Goal: Book appointment/travel/reservation

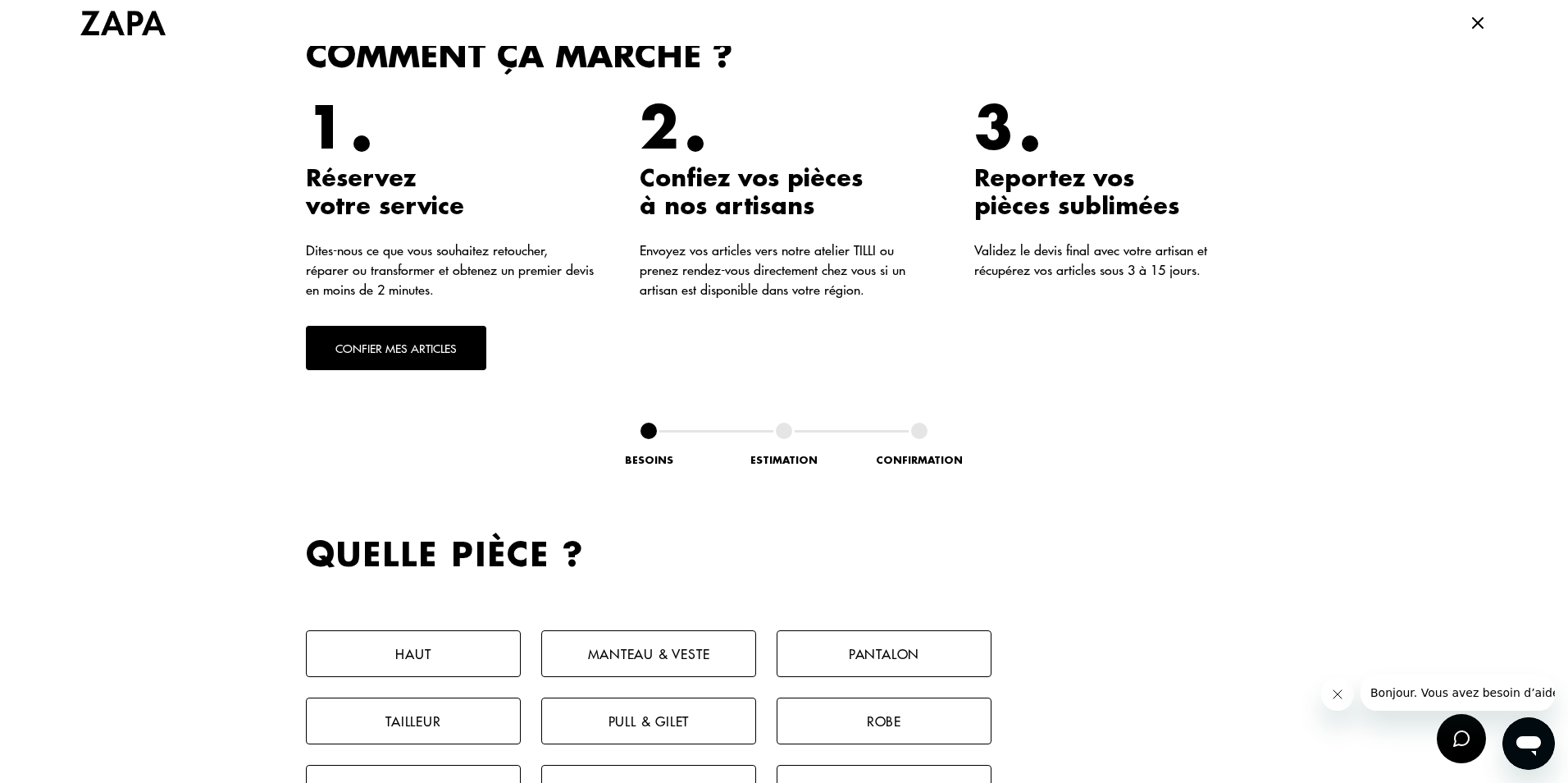
scroll to position [492, 0]
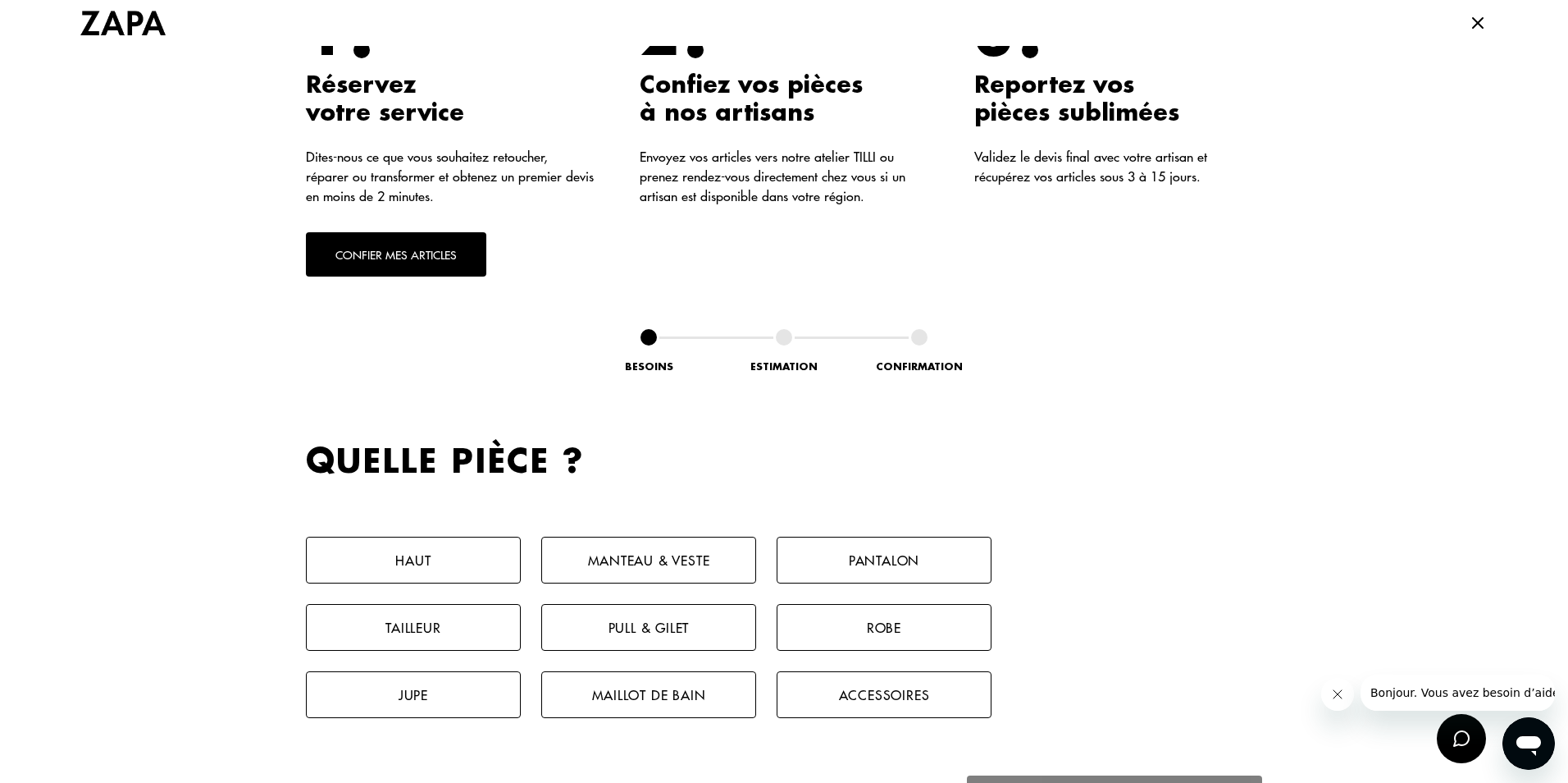
click at [700, 565] on button "Manteau & Veste" at bounding box center [649, 559] width 215 height 47
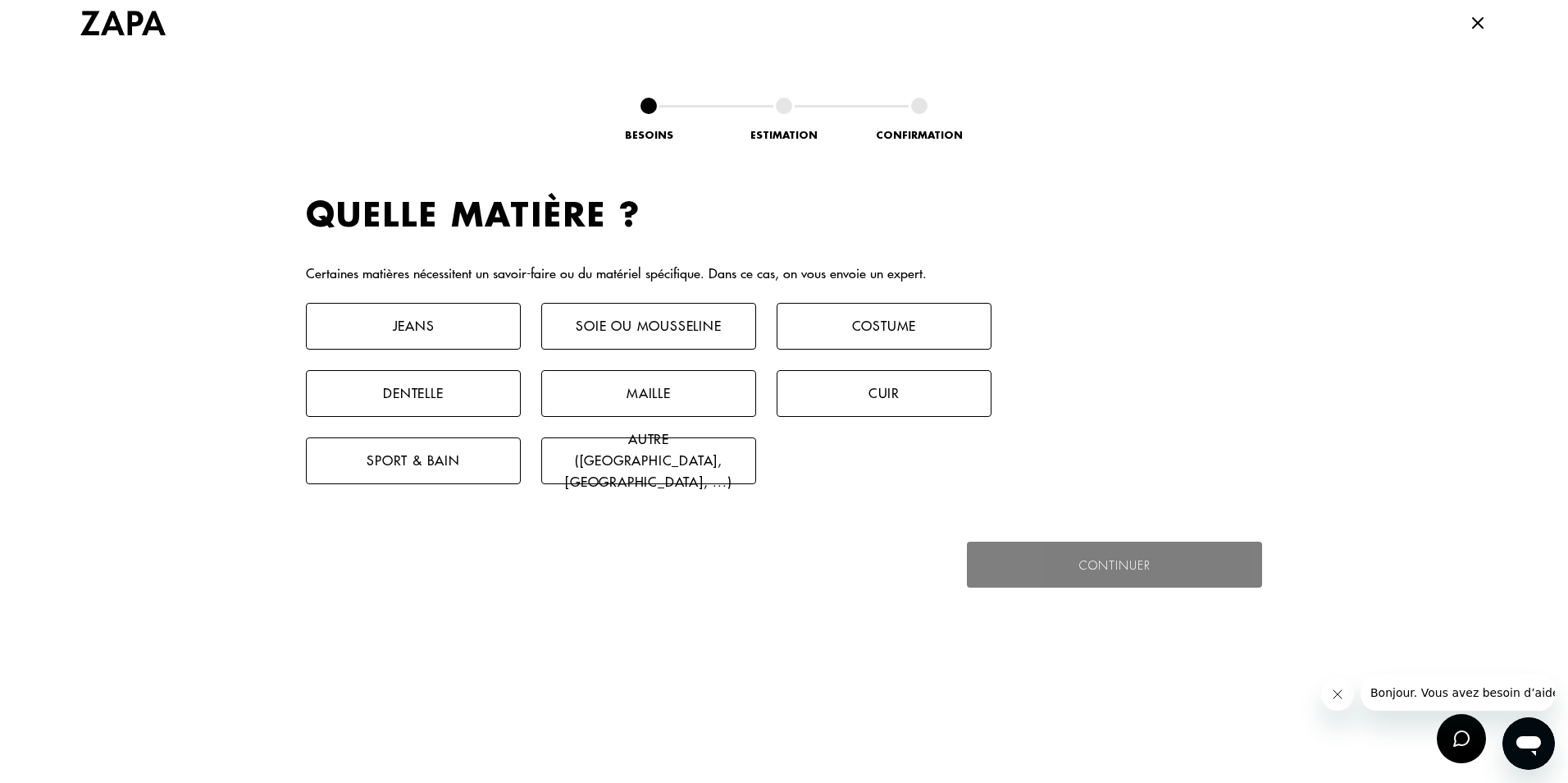
scroll to position [1115, 0]
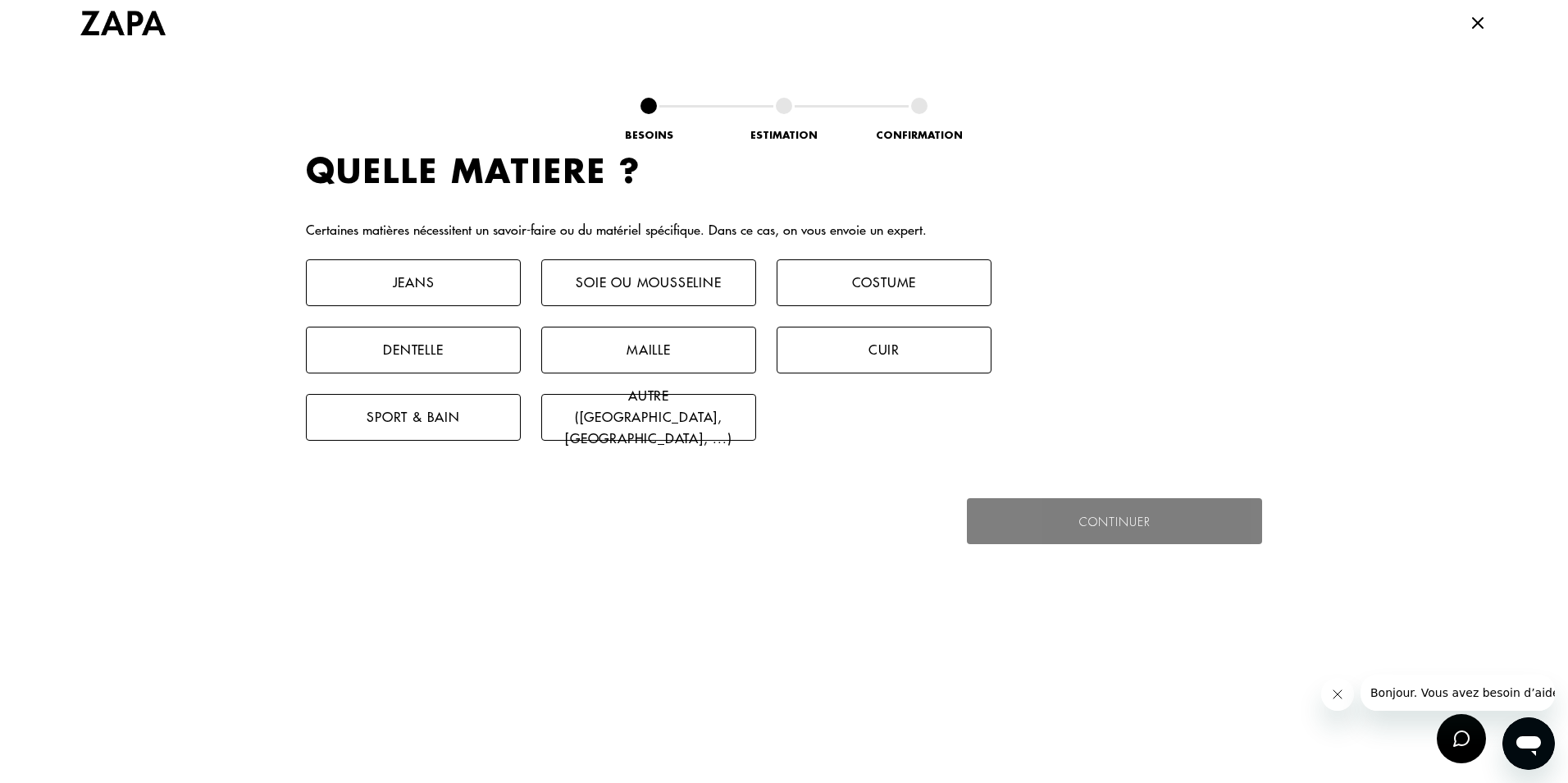
click at [888, 248] on div "Quelle matière ? Certaines matières nécessitent un savoir-faire ou du matériel …" at bounding box center [784, 268] width 956 height 345
click at [902, 278] on button "Costume" at bounding box center [884, 282] width 215 height 47
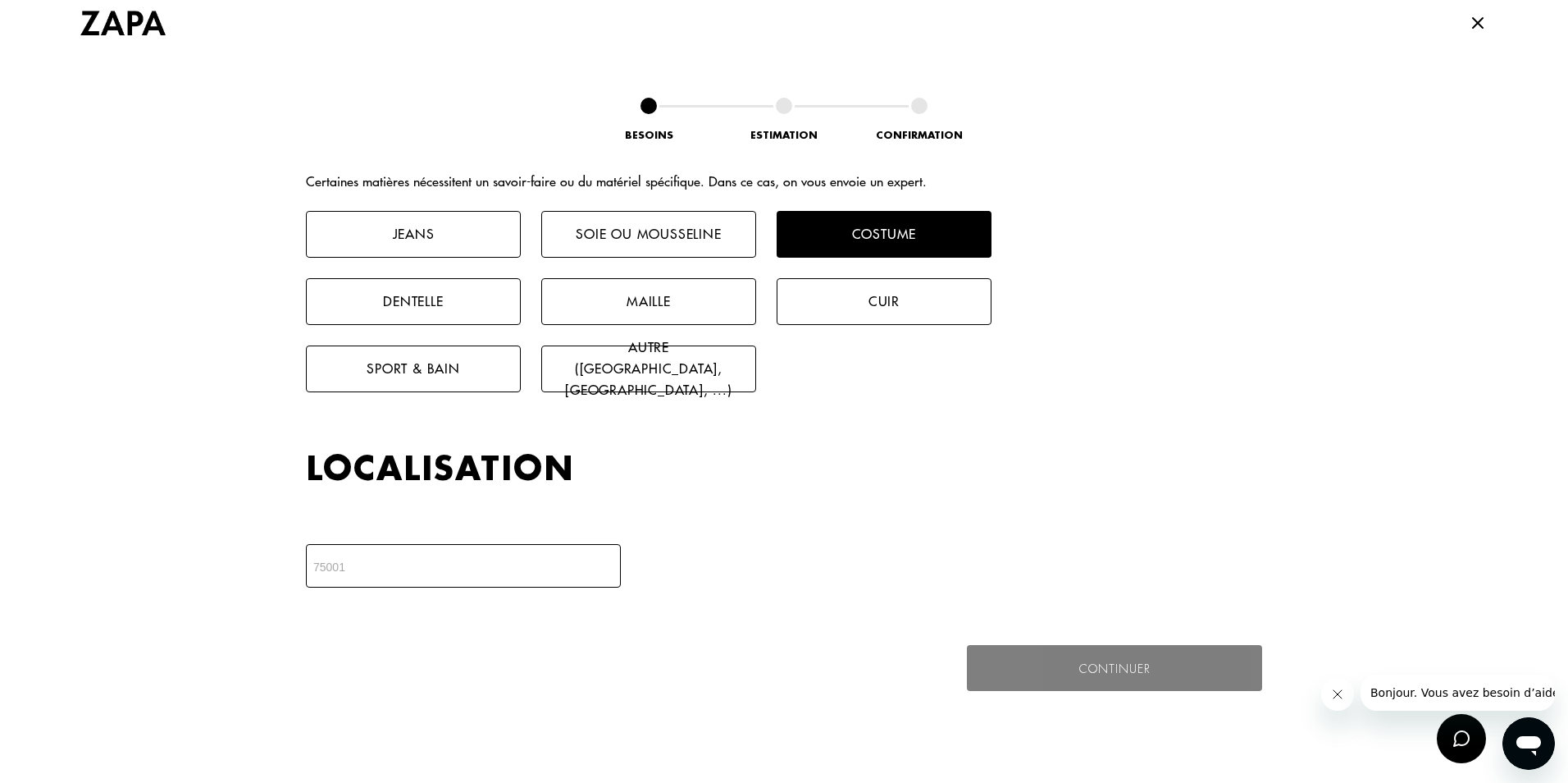
scroll to position [1188, 0]
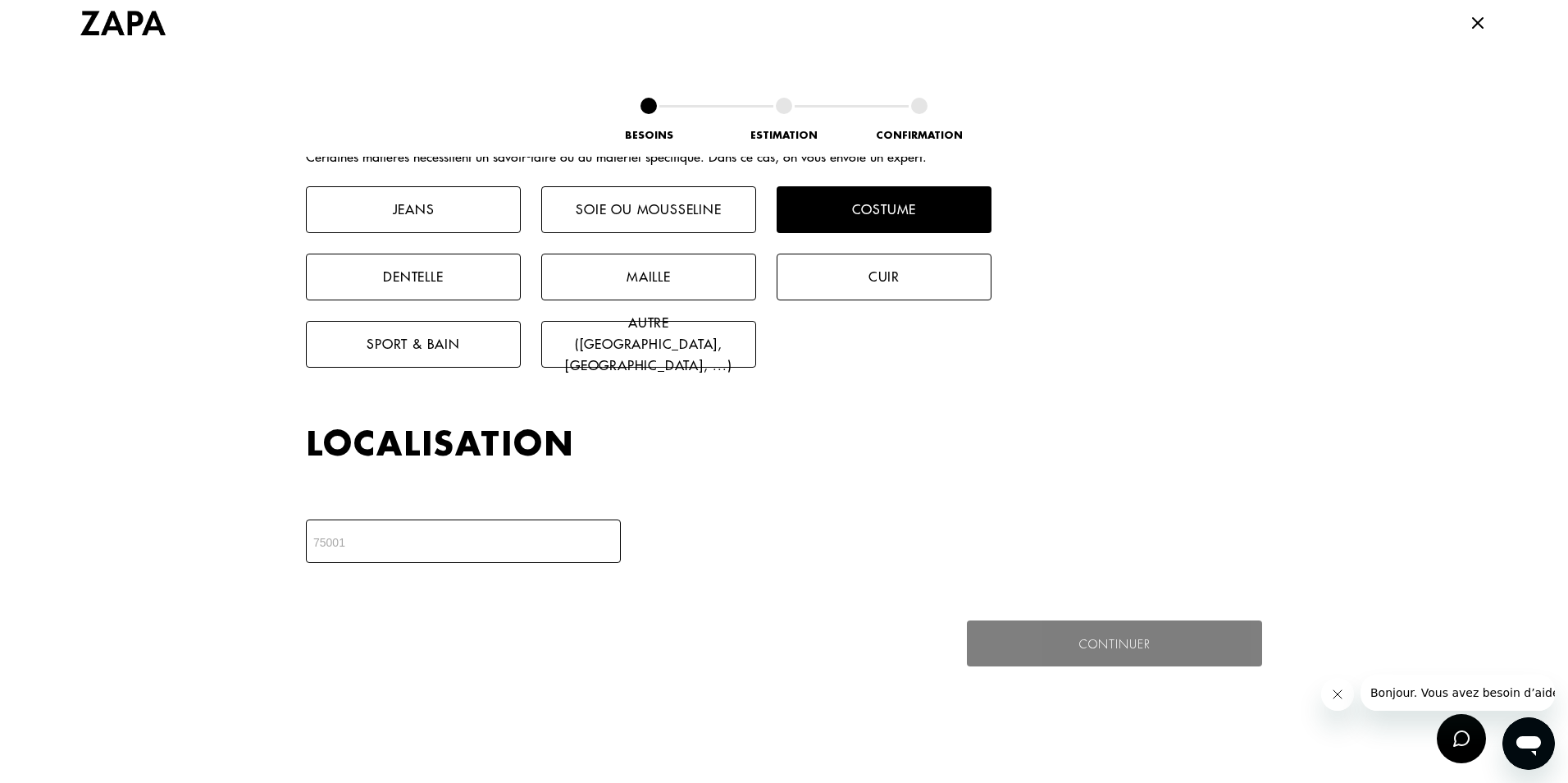
click at [450, 536] on input "number" at bounding box center [463, 541] width 315 height 43
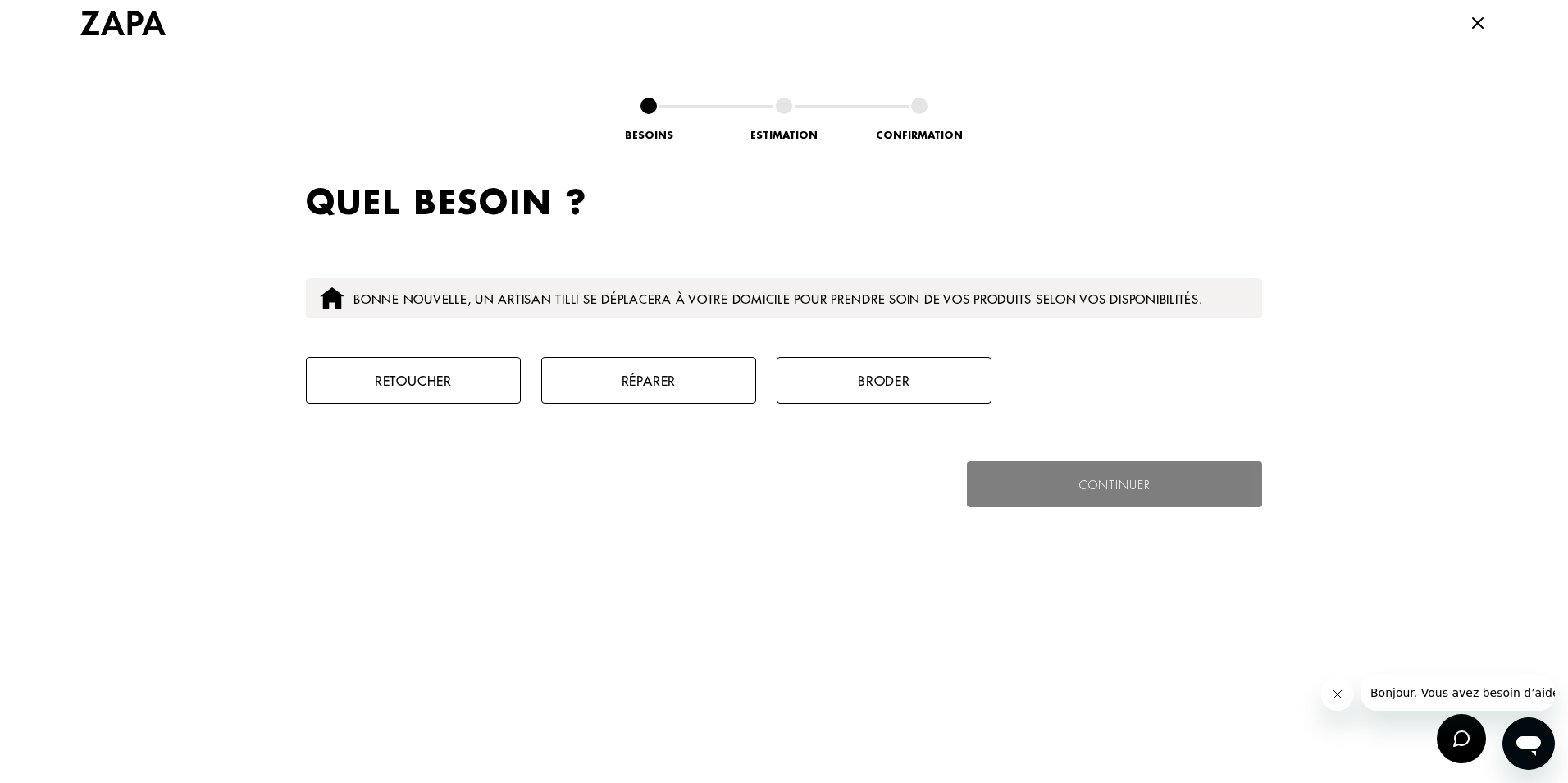
scroll to position [1629, 0]
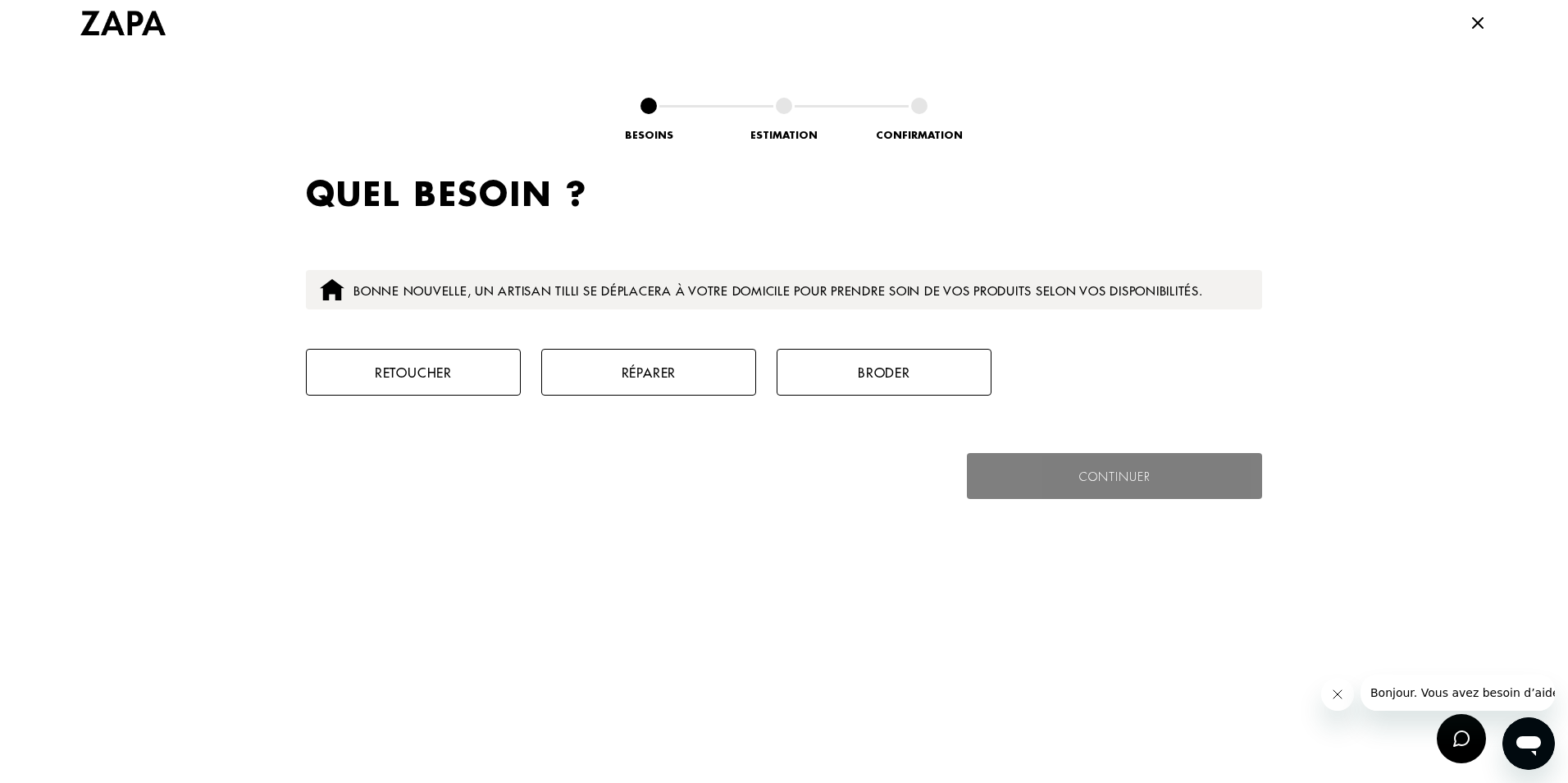
type input "92320"
click at [451, 379] on button "Retoucher" at bounding box center [413, 372] width 215 height 47
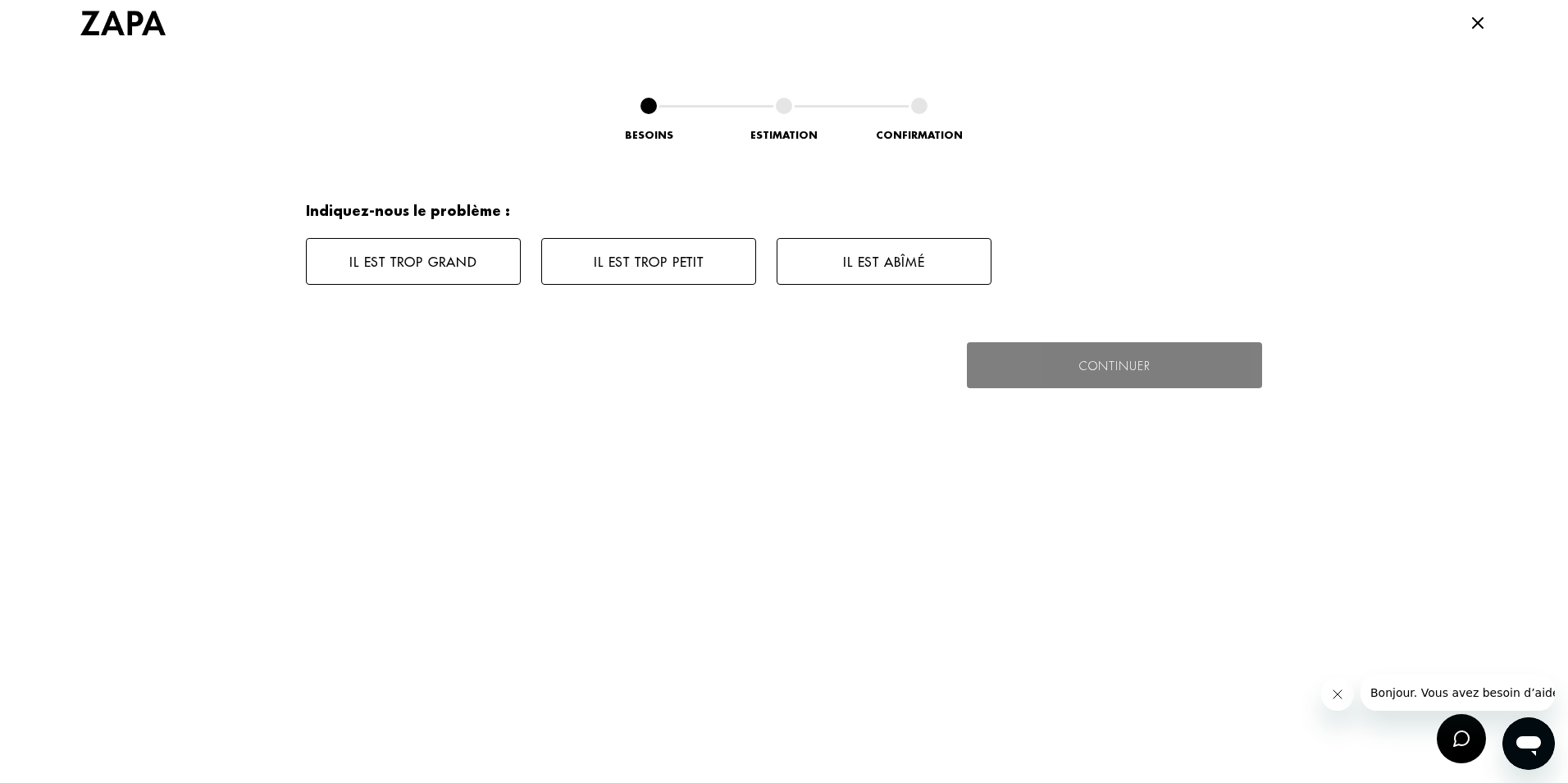
scroll to position [1903, 0]
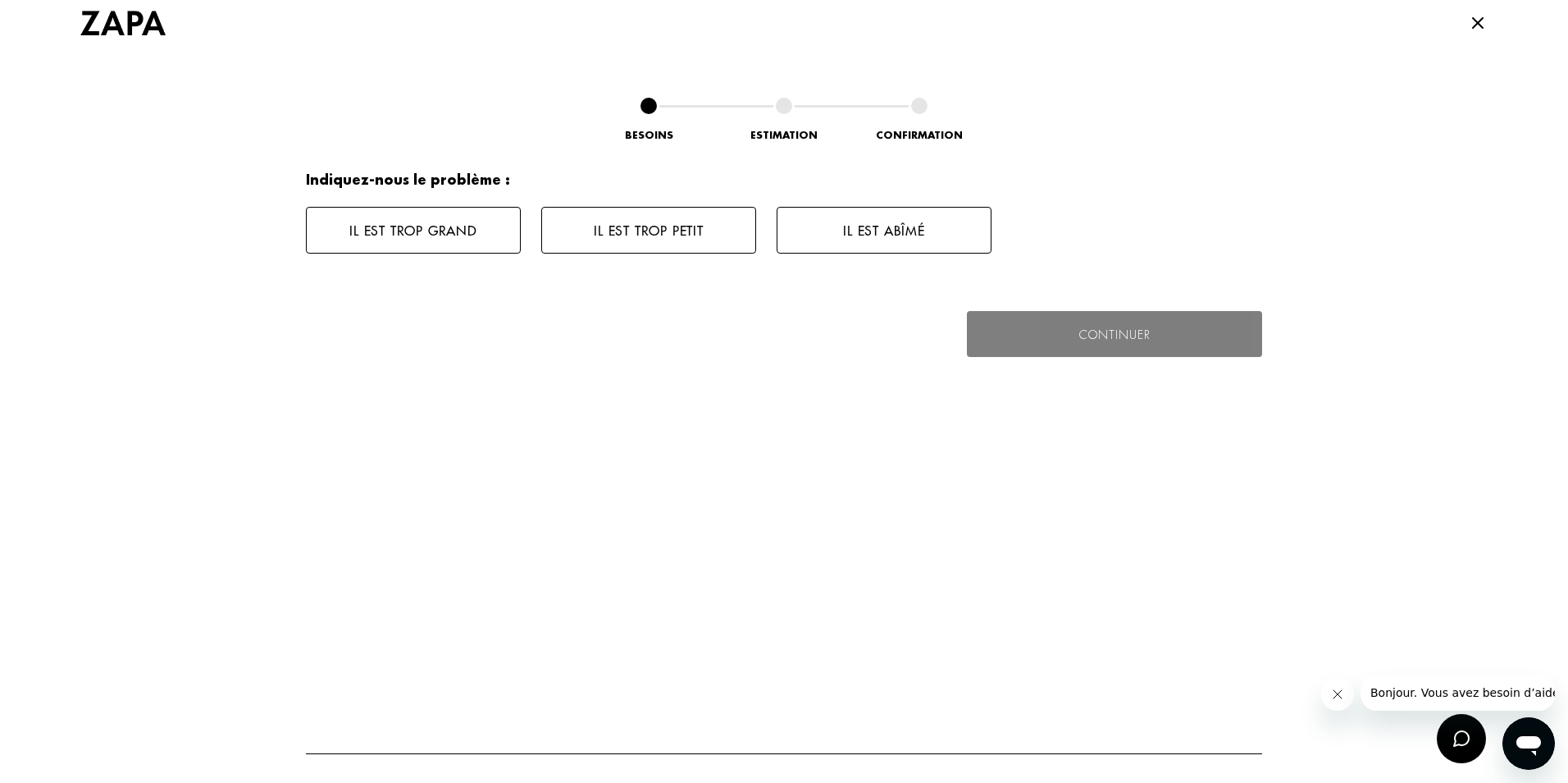
click at [432, 225] on button "Il est trop grand" at bounding box center [413, 230] width 215 height 47
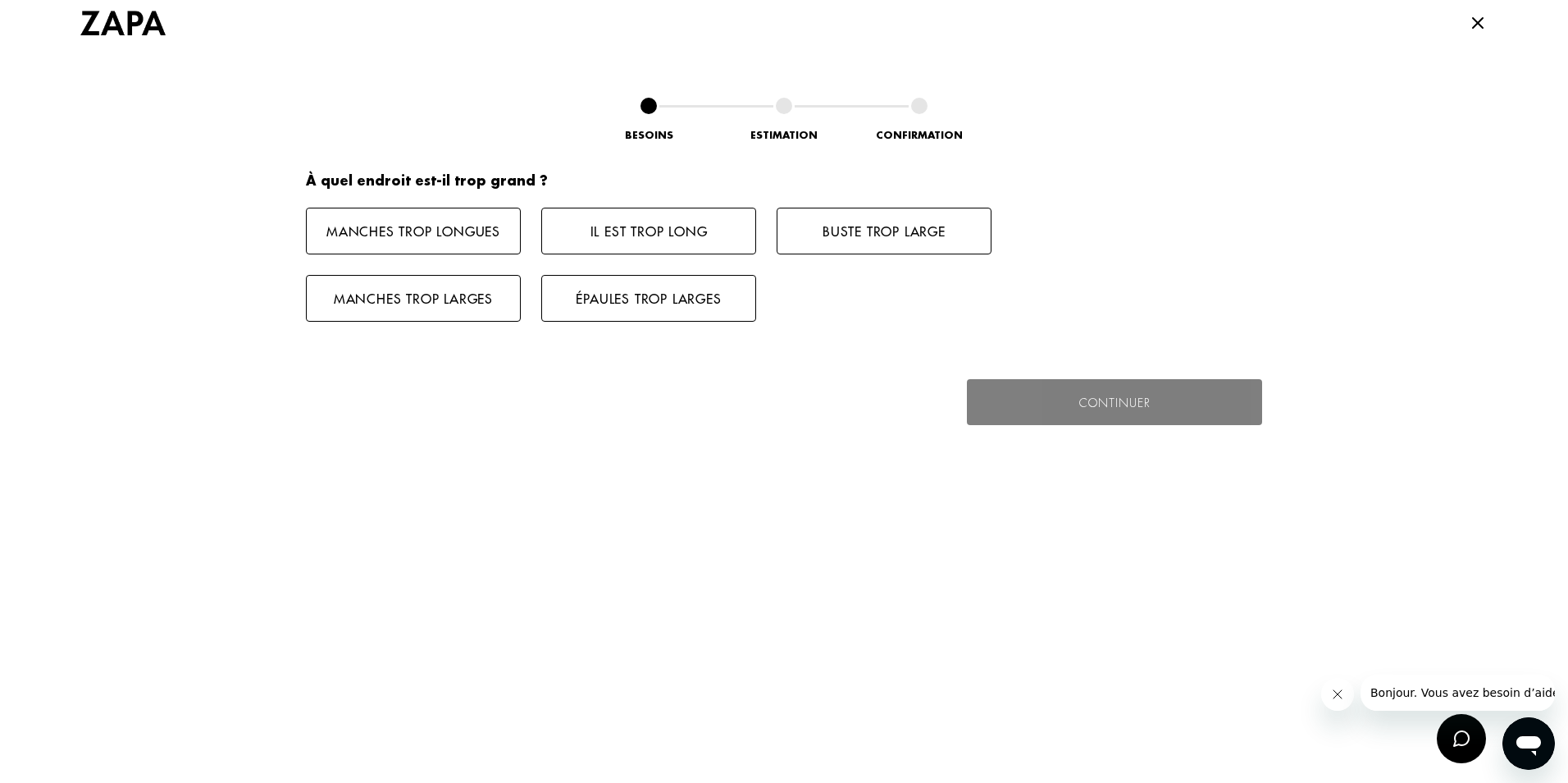
scroll to position [2035, 0]
click at [412, 232] on button "Manches trop longues" at bounding box center [413, 230] width 215 height 47
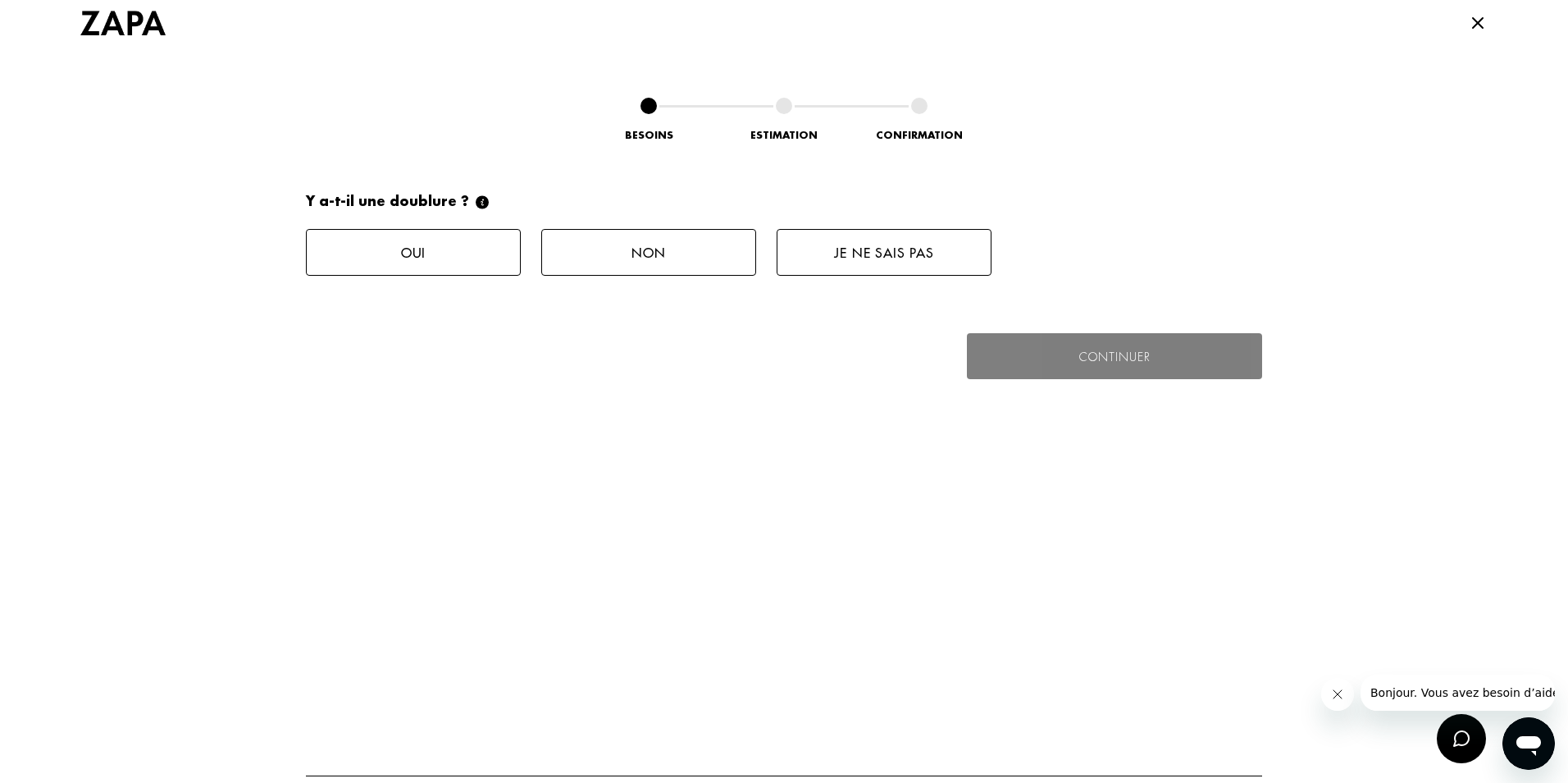
scroll to position [2235, 0]
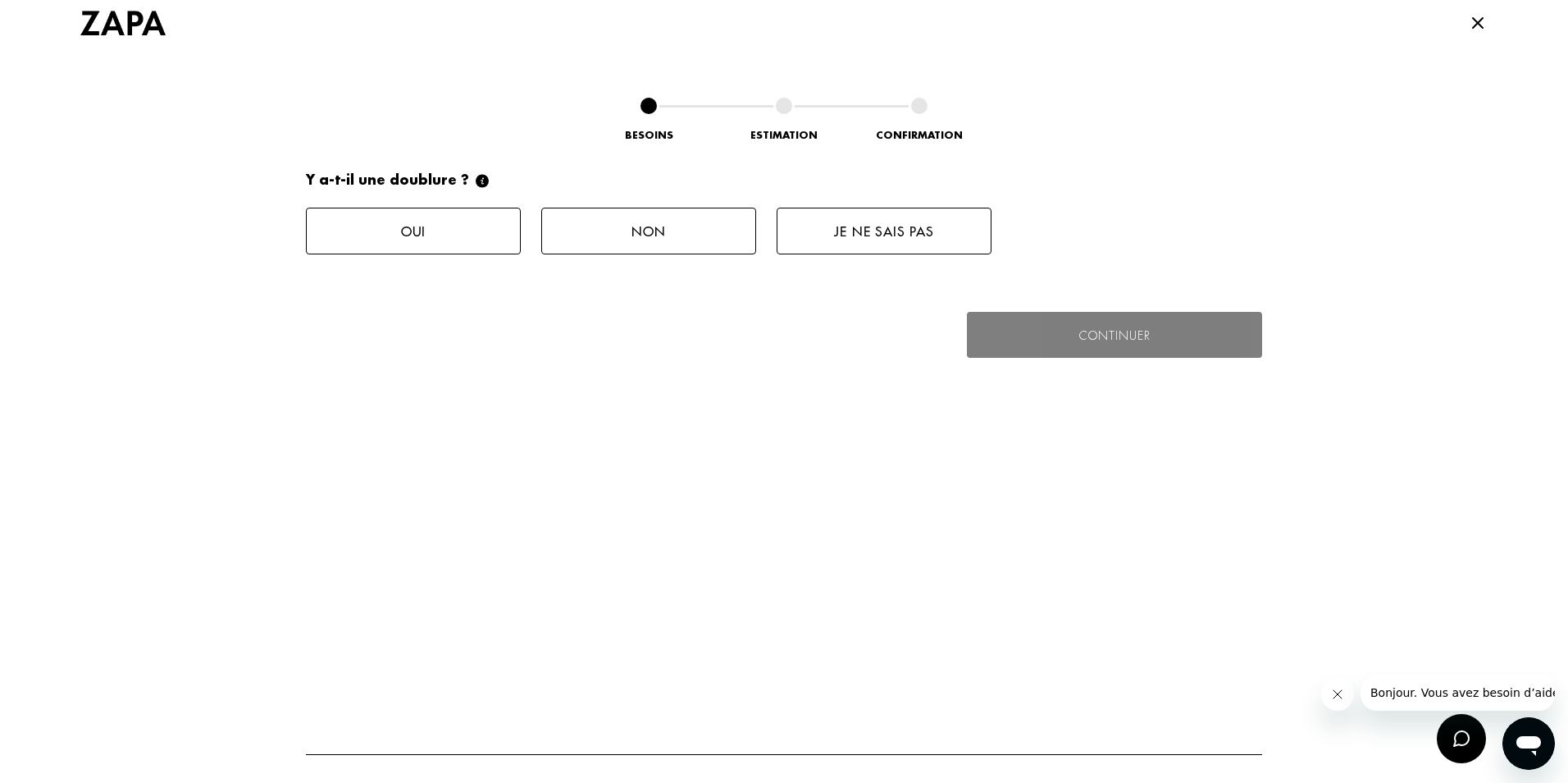
click at [424, 218] on button "Oui" at bounding box center [413, 231] width 215 height 47
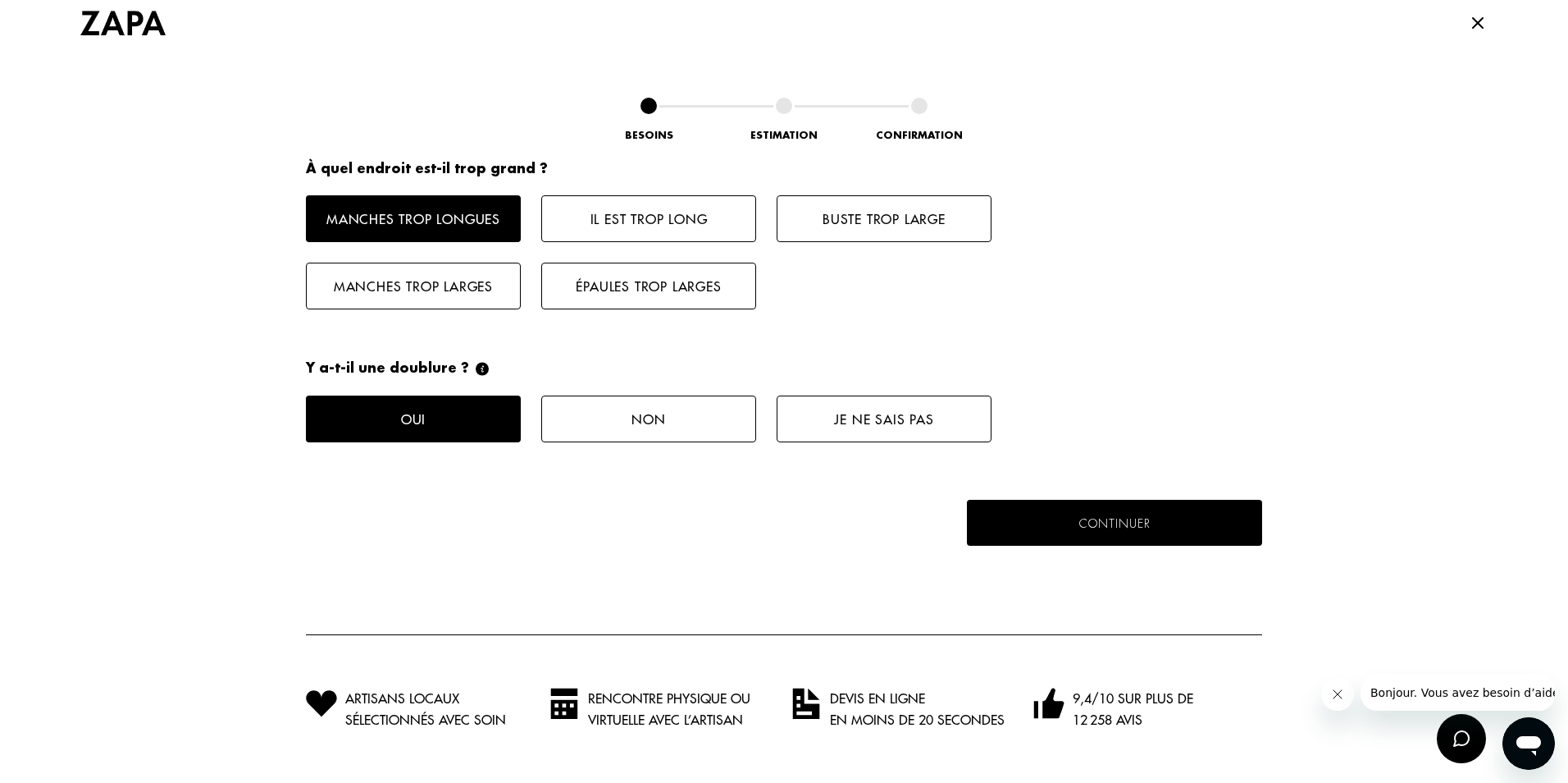
scroll to position [2047, 0]
click at [1168, 512] on button "Continuer" at bounding box center [1115, 522] width 305 height 48
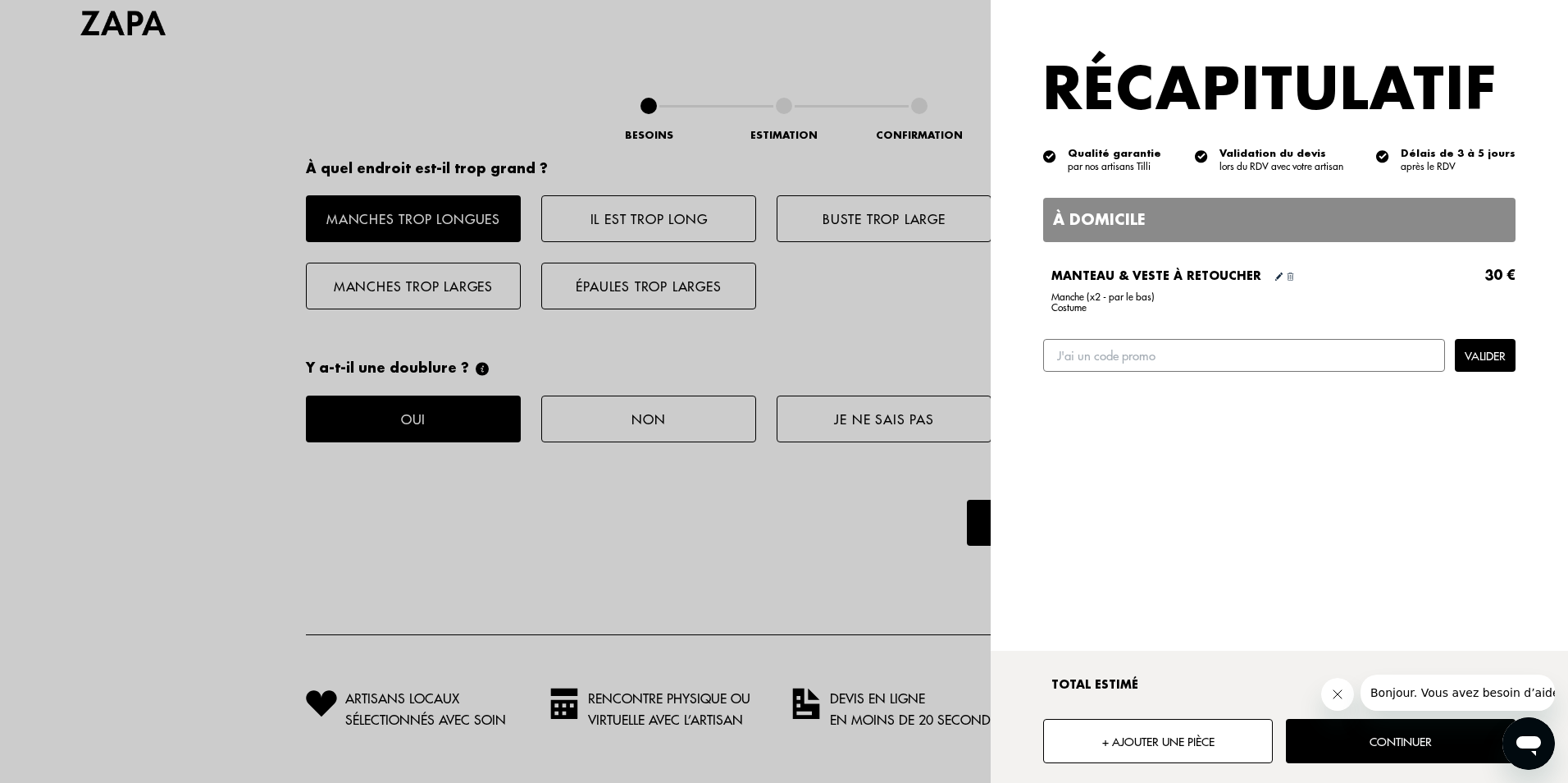
click at [1352, 733] on button "Continuer" at bounding box center [1400, 741] width 230 height 44
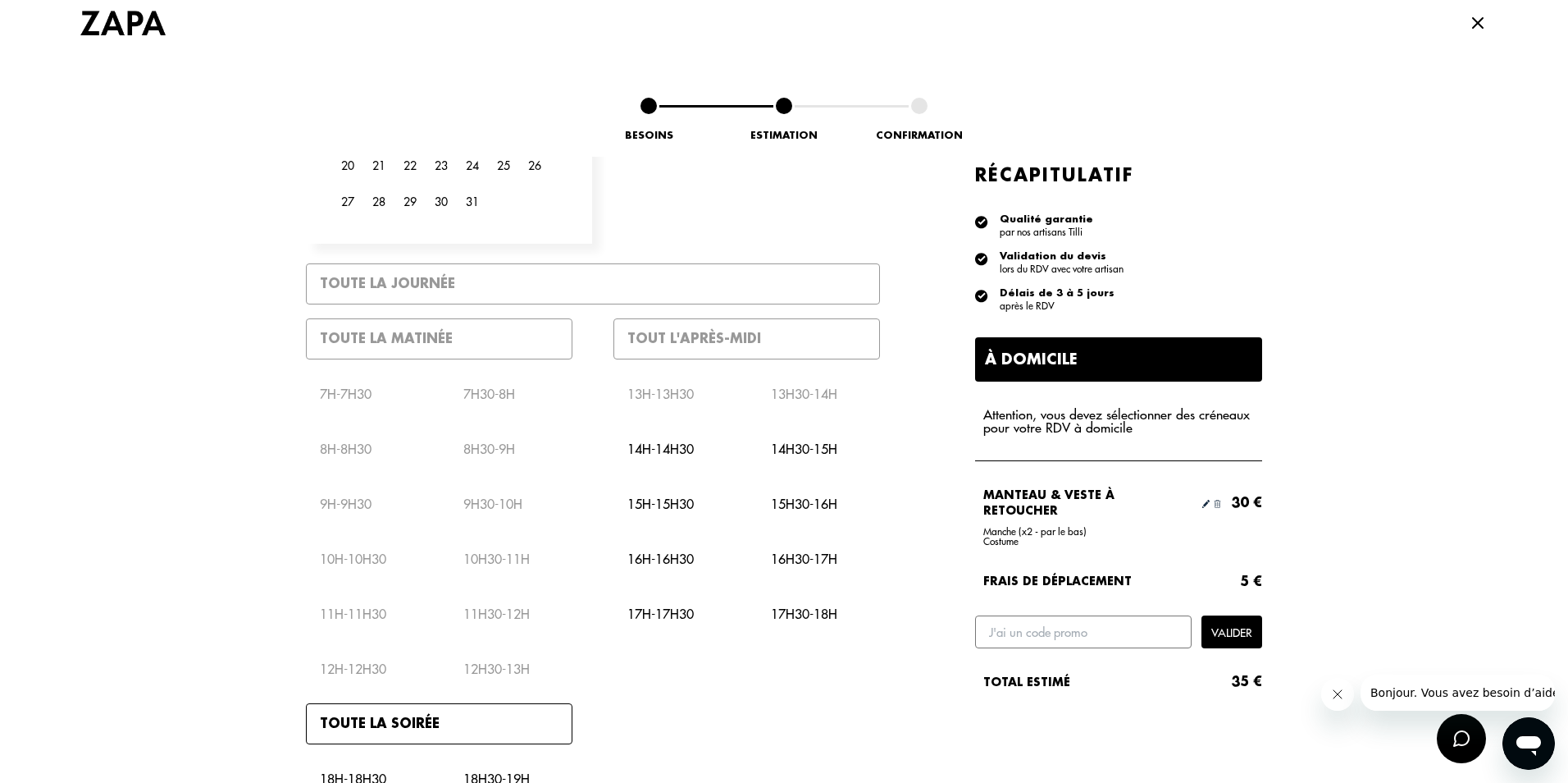
scroll to position [574, 0]
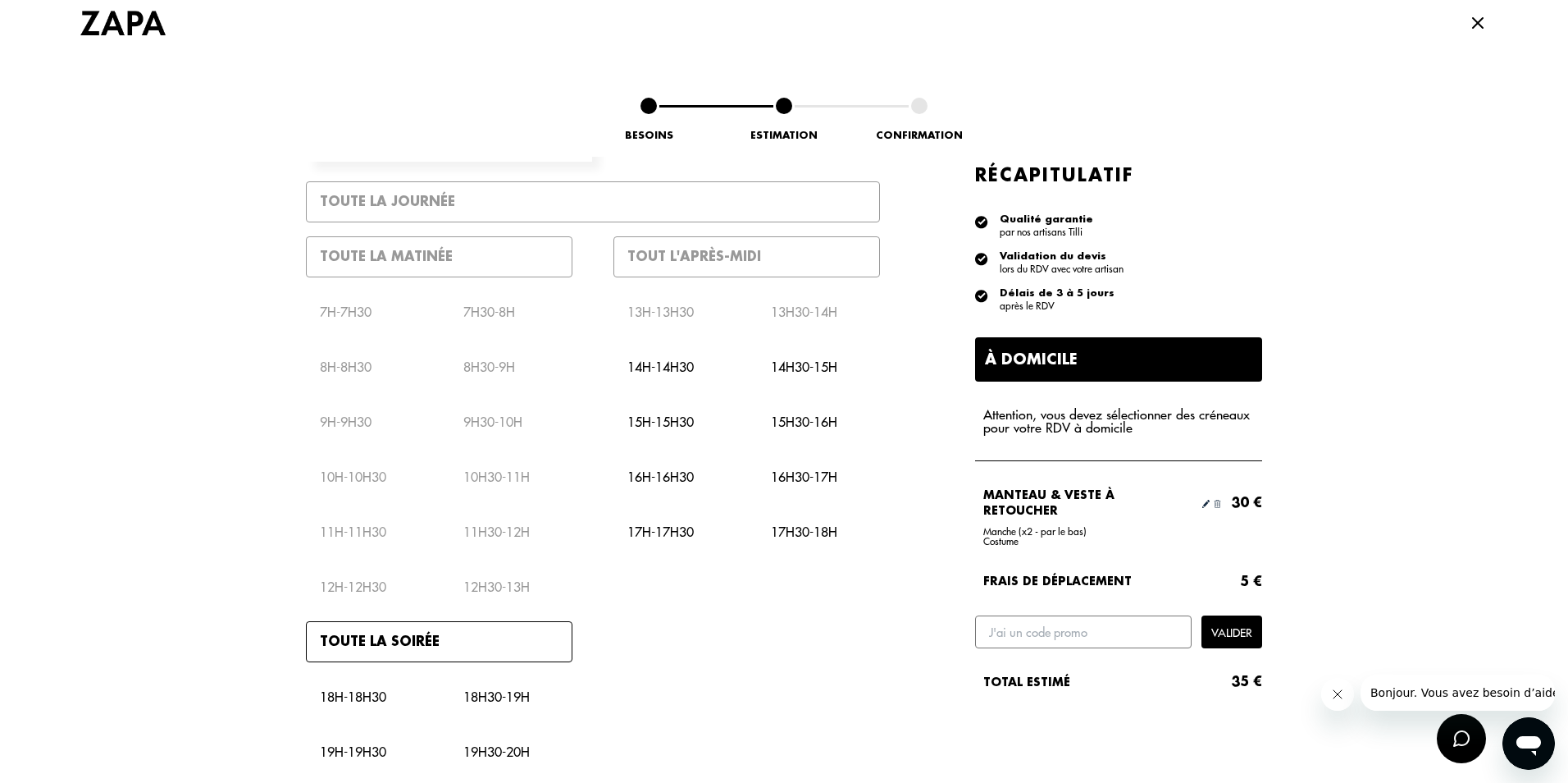
click at [653, 469] on div "16h - 16h30" at bounding box center [675, 476] width 123 height 41
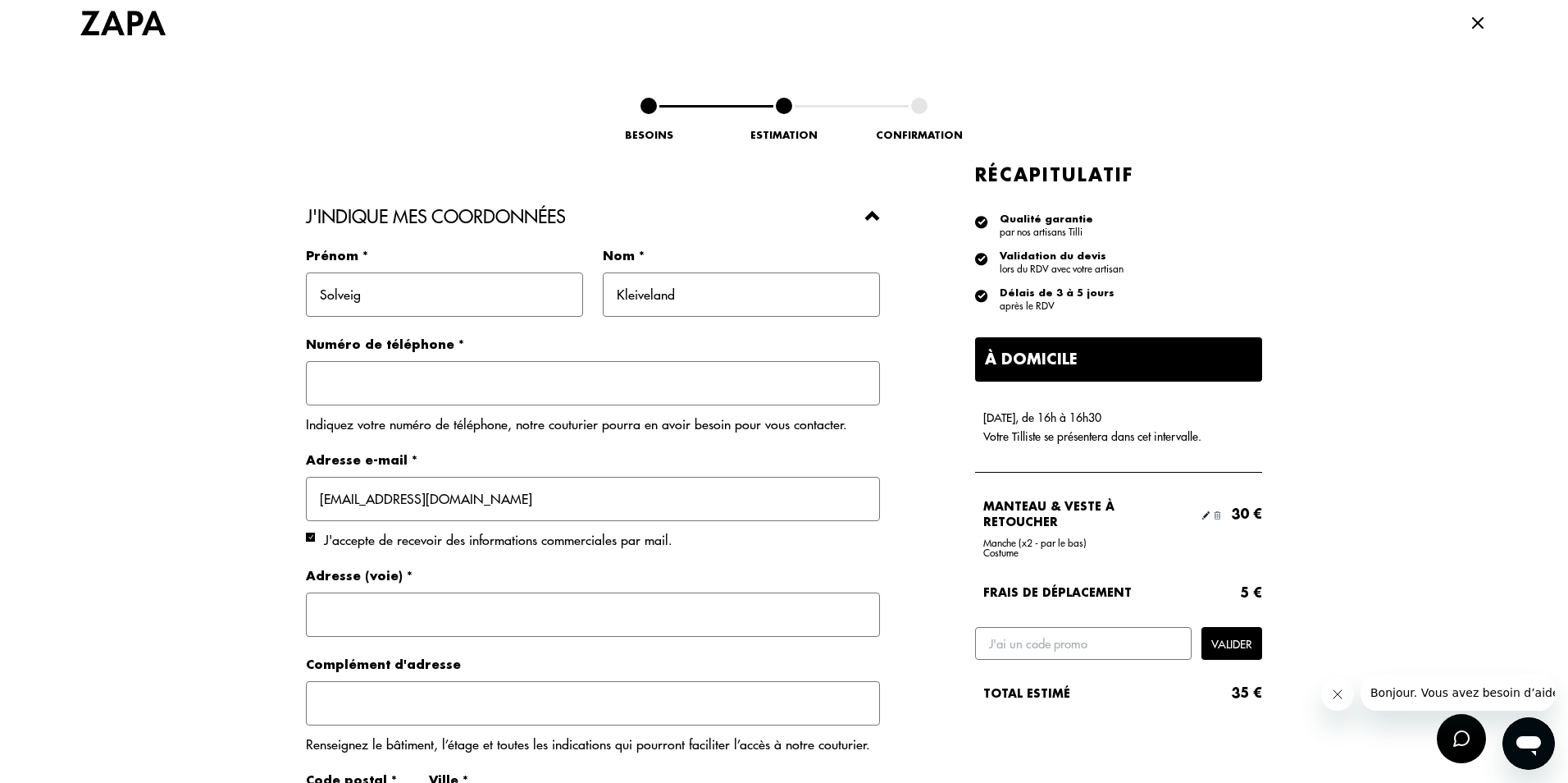
scroll to position [1312, 0]
click at [392, 365] on input "text" at bounding box center [593, 380] width 574 height 44
type input "0662997690"
click at [477, 612] on input "text" at bounding box center [593, 612] width 574 height 44
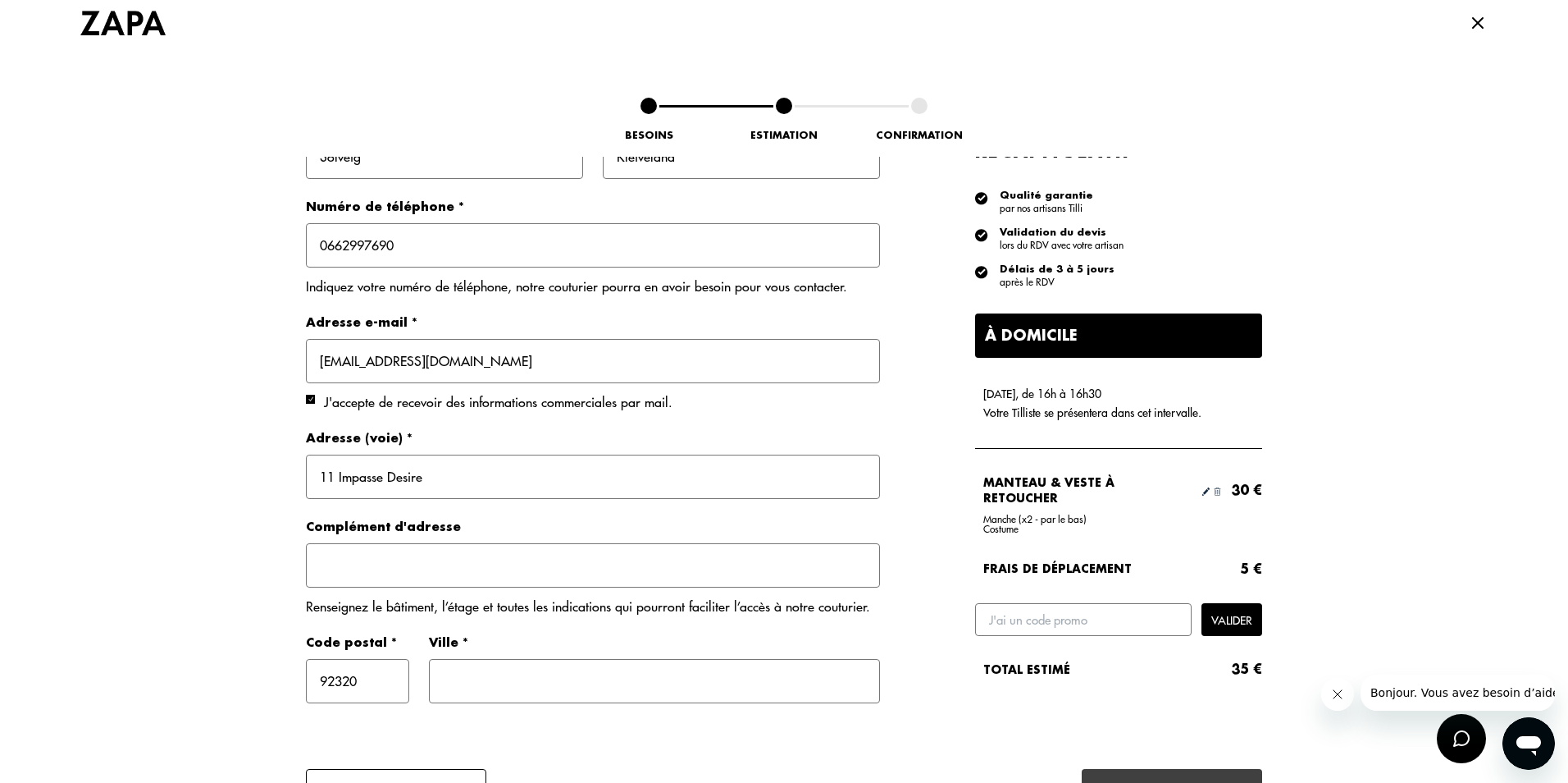
scroll to position [1476, 0]
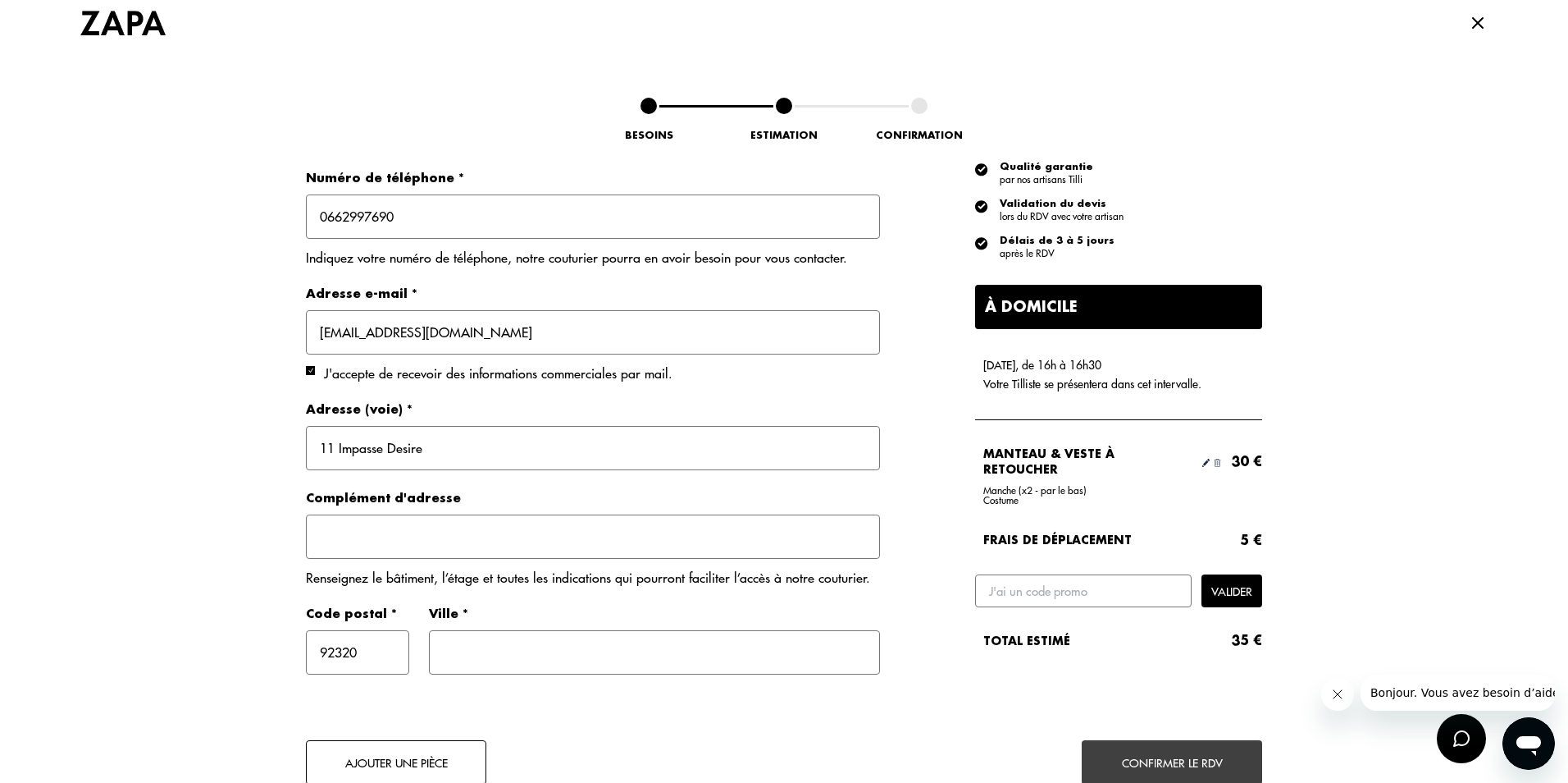
type input "11 Impasse Desire"
click at [548, 663] on input "text" at bounding box center [654, 652] width 451 height 44
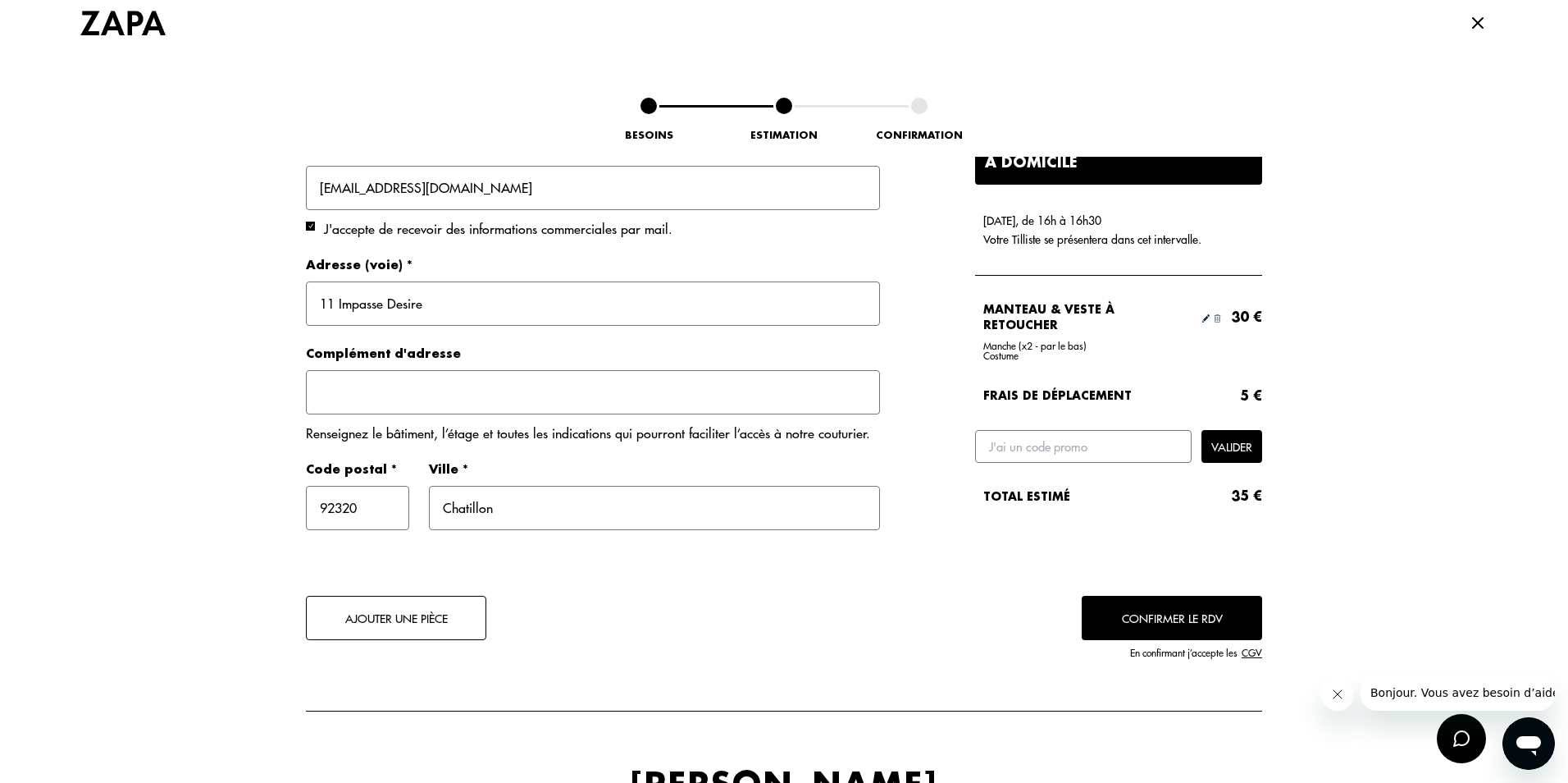
scroll to position [1579, 0]
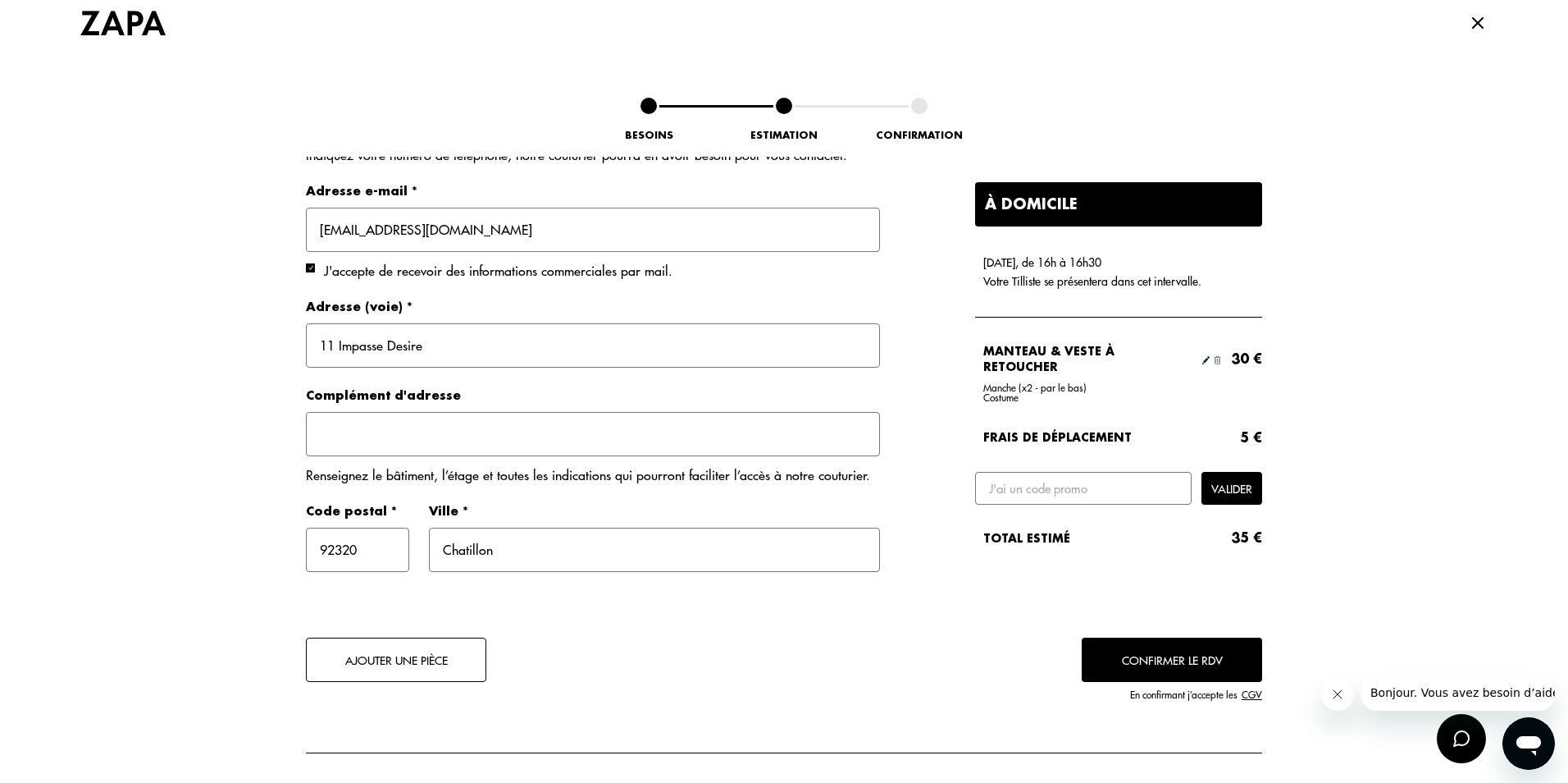
type input "Chatillon"
click at [1133, 656] on button "Confirmer le RDV" at bounding box center [1171, 660] width 180 height 44
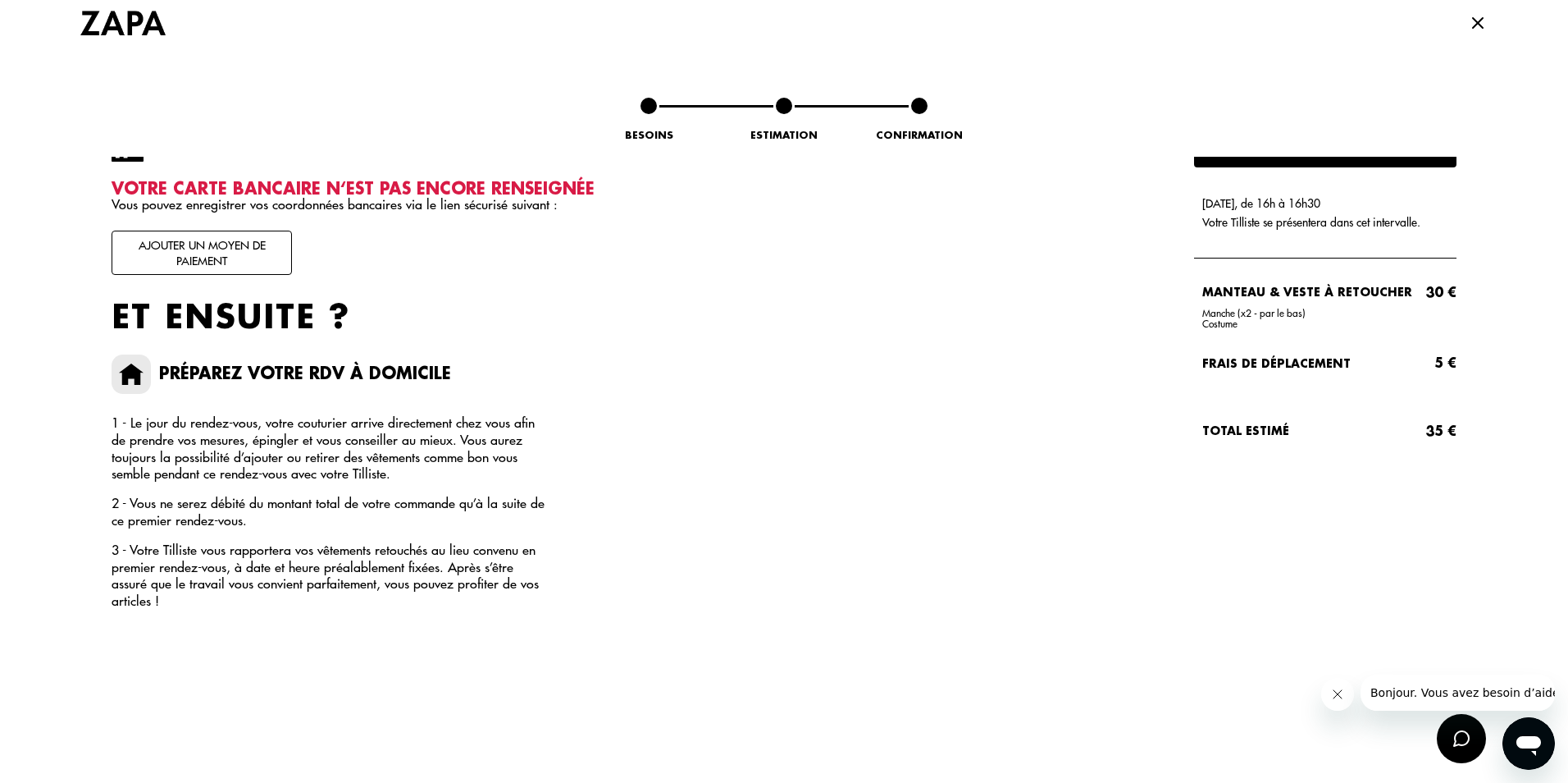
scroll to position [394, 0]
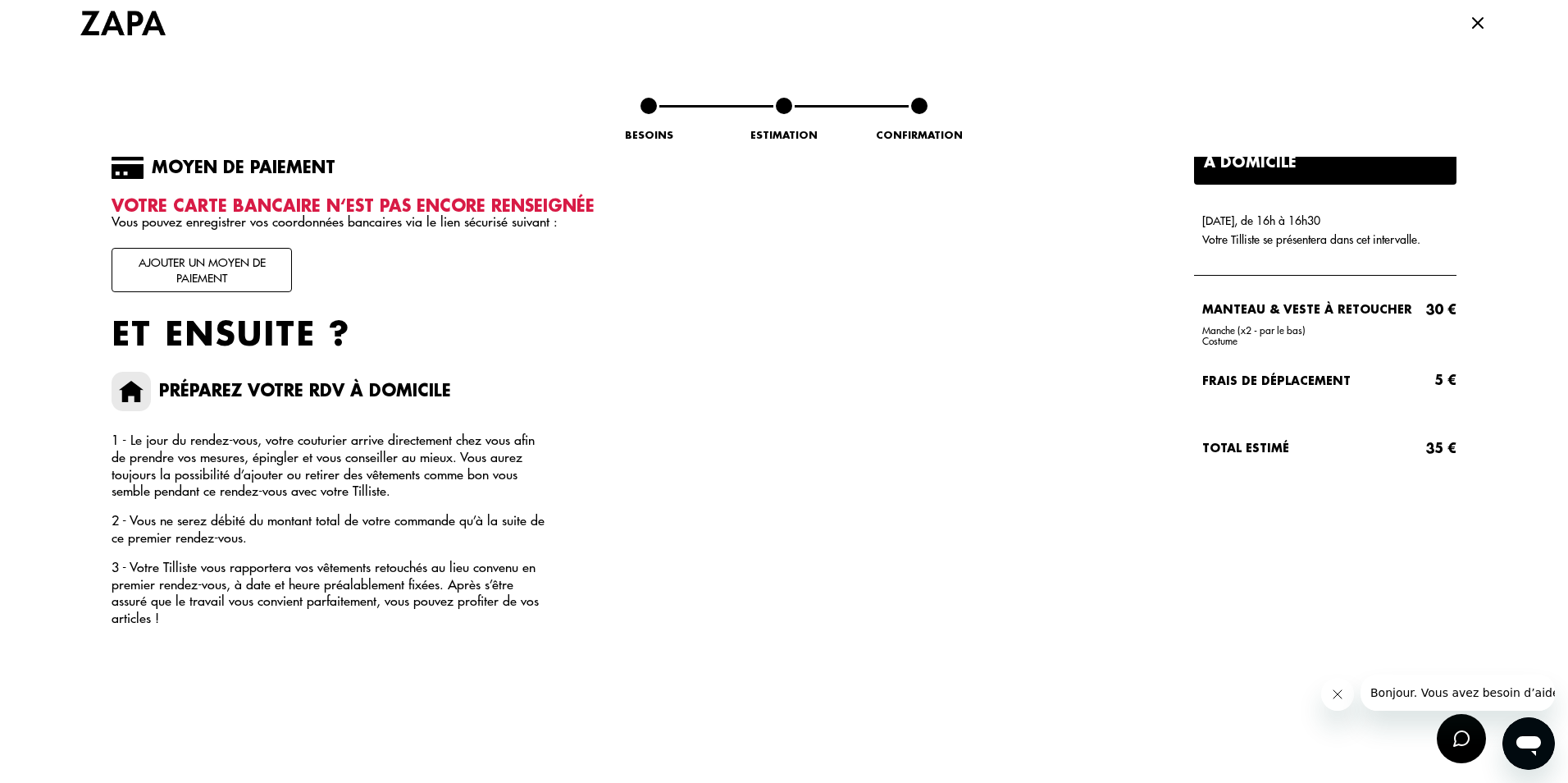
click at [165, 274] on button "Ajouter un moyen de paiement" at bounding box center [202, 270] width 180 height 44
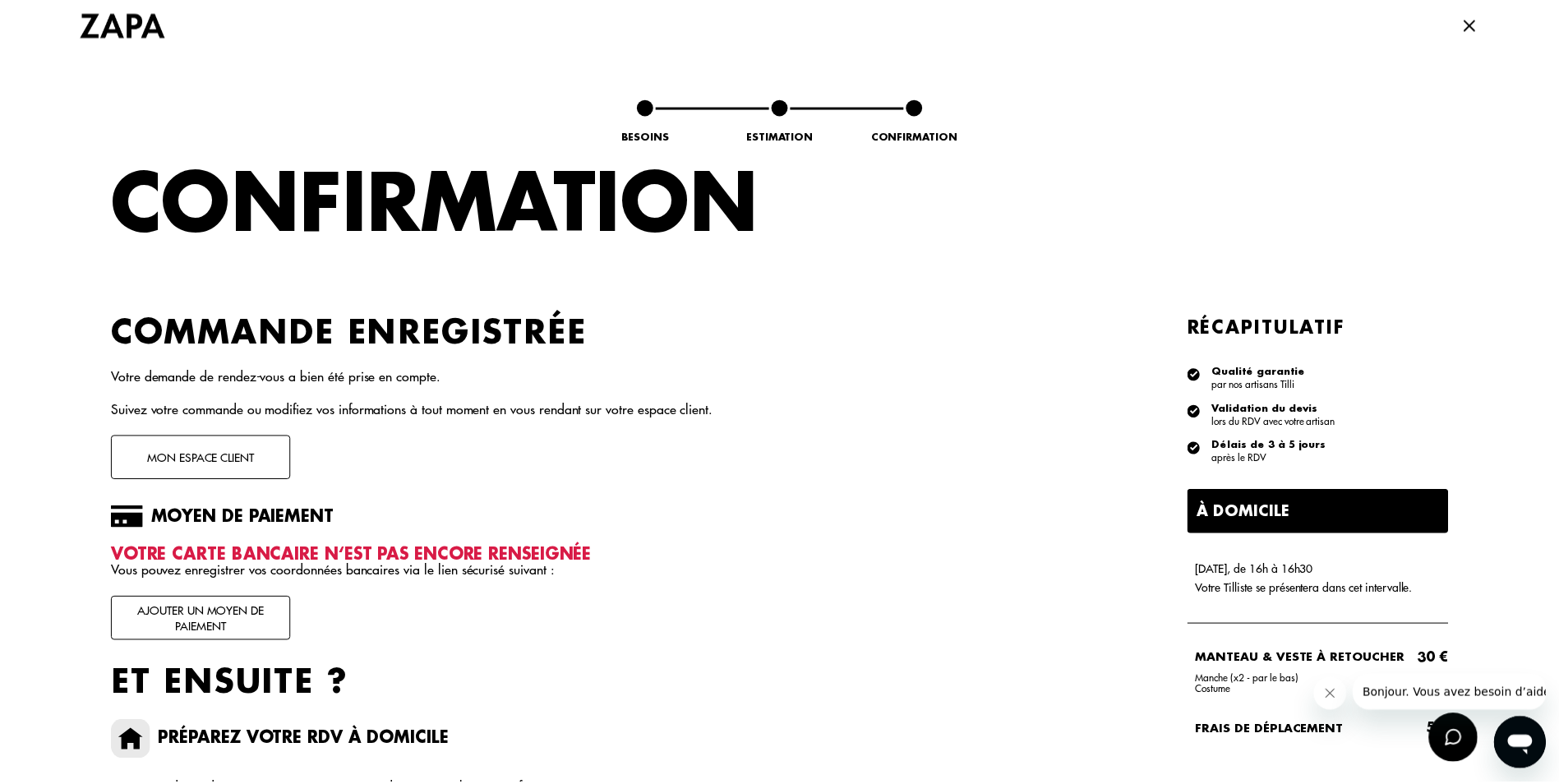
scroll to position [0, 0]
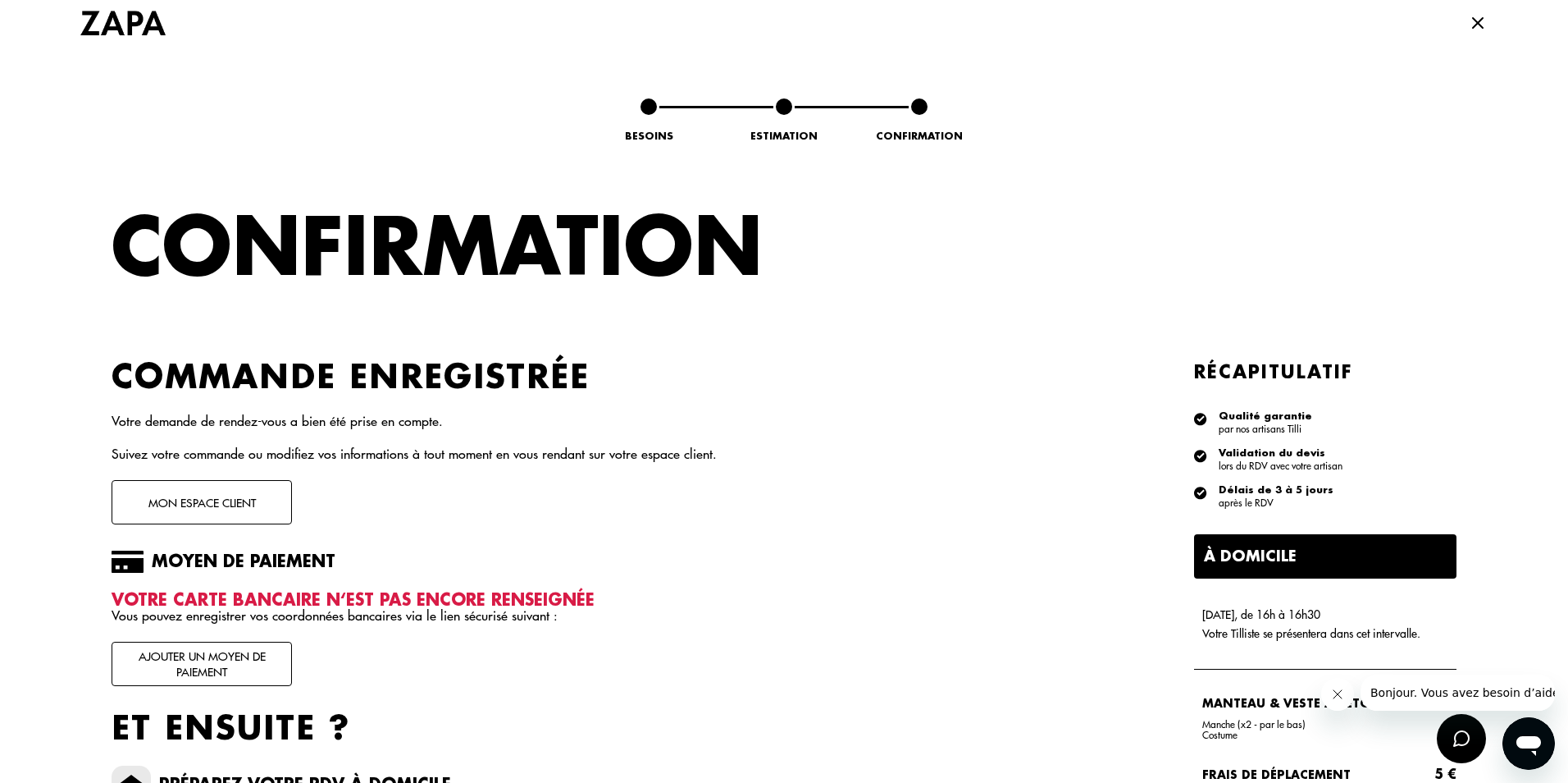
click at [1468, 26] on icon at bounding box center [1477, 23] width 19 height 19
